Goal: Transaction & Acquisition: Book appointment/travel/reservation

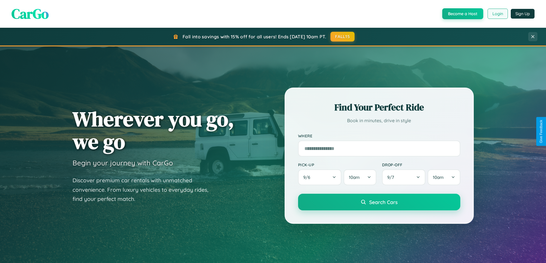
click at [497, 14] on button "Login" at bounding box center [497, 14] width 20 height 10
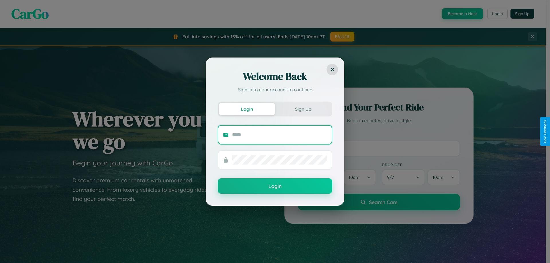
click at [280, 135] on input "text" at bounding box center [279, 134] width 95 height 9
type input "**********"
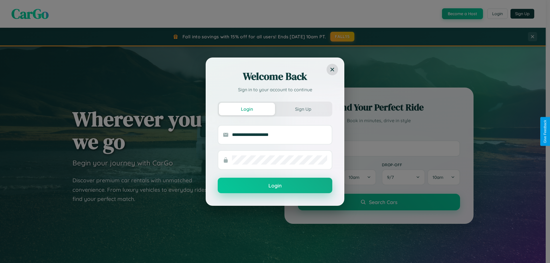
click at [275, 186] on button "Login" at bounding box center [275, 185] width 115 height 15
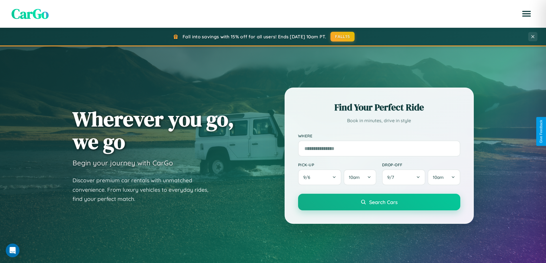
scroll to position [1102, 0]
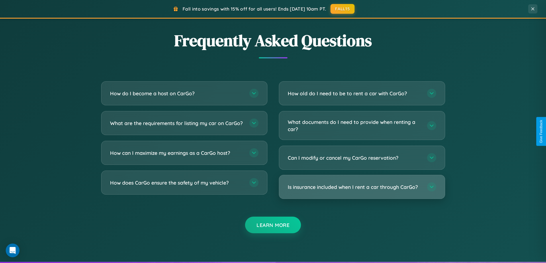
click at [361, 187] on h3 "Is insurance included when I rent a car through CarGo?" at bounding box center [354, 187] width 133 height 7
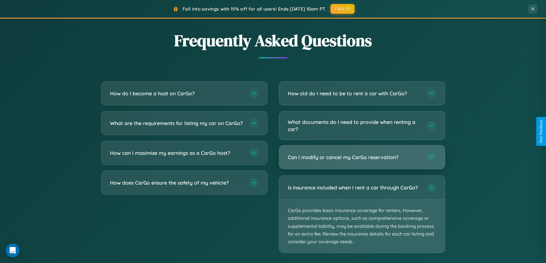
click at [361, 158] on h3 "Can I modify or cancel my CarGo reservation?" at bounding box center [354, 157] width 133 height 7
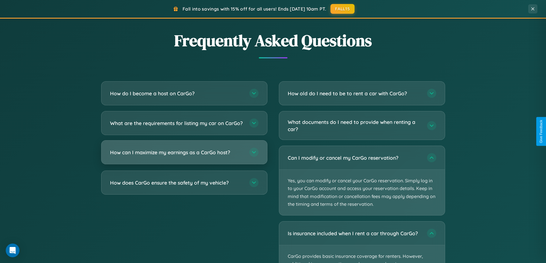
click at [184, 156] on h3 "How can I maximize my earnings as a CarGo host?" at bounding box center [176, 152] width 133 height 7
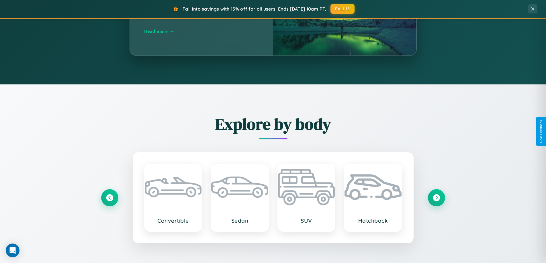
scroll to position [247, 0]
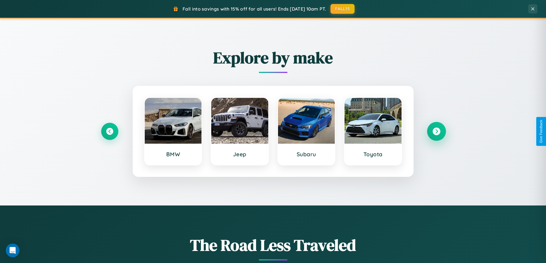
click at [436, 131] on icon at bounding box center [436, 132] width 8 height 8
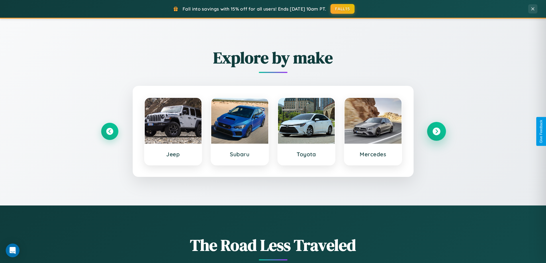
click at [436, 131] on icon at bounding box center [436, 132] width 8 height 8
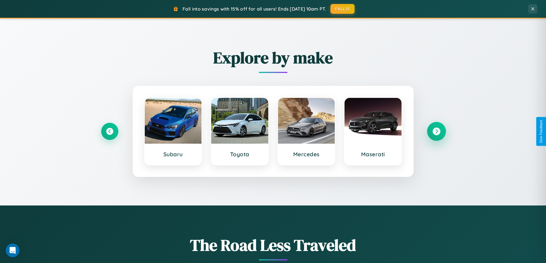
click at [436, 131] on icon at bounding box center [436, 132] width 8 height 8
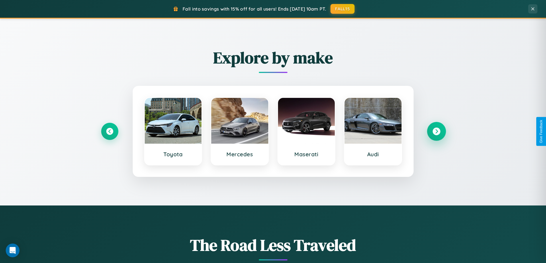
click at [436, 131] on icon at bounding box center [436, 132] width 8 height 8
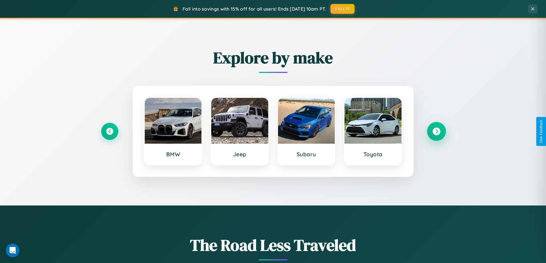
click at [436, 131] on icon at bounding box center [436, 132] width 8 height 8
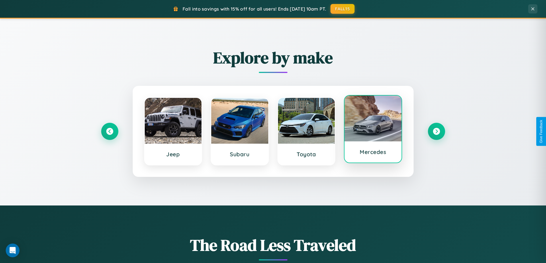
click at [373, 129] on div at bounding box center [372, 119] width 57 height 46
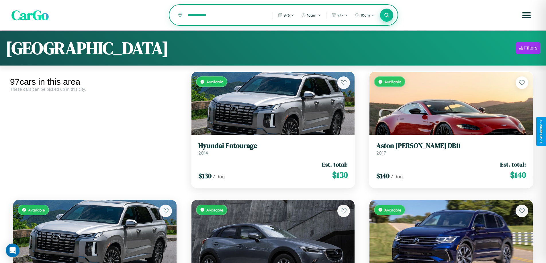
type input "**********"
click at [386, 15] on icon at bounding box center [386, 14] width 5 height 5
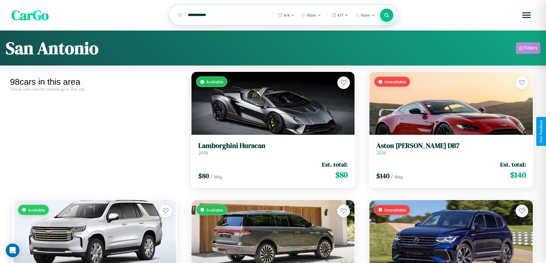
click at [528, 49] on div "Filters" at bounding box center [530, 48] width 13 height 6
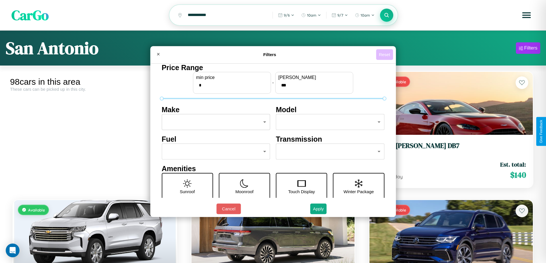
click at [385, 54] on button "Reset" at bounding box center [384, 54] width 17 height 11
